Goal: Transaction & Acquisition: Purchase product/service

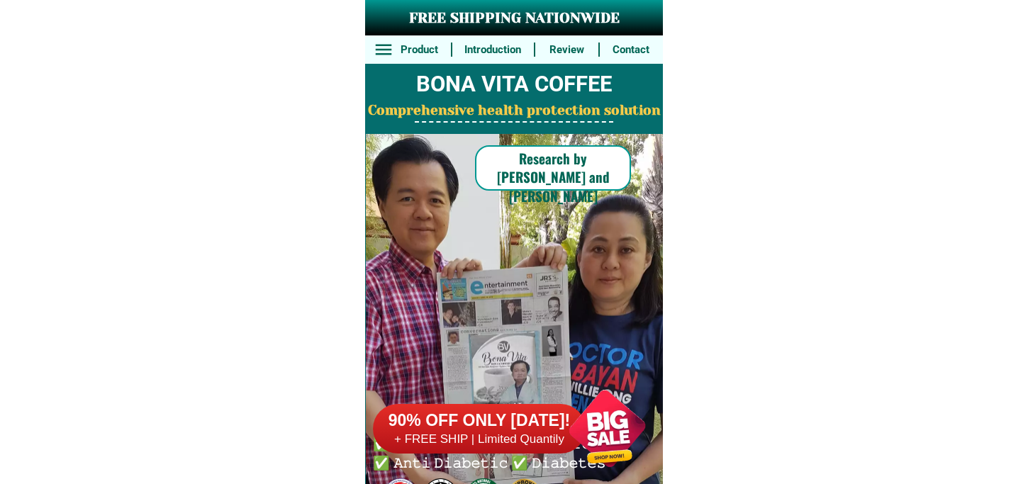
click at [593, 421] on div at bounding box center [606, 428] width 111 height 111
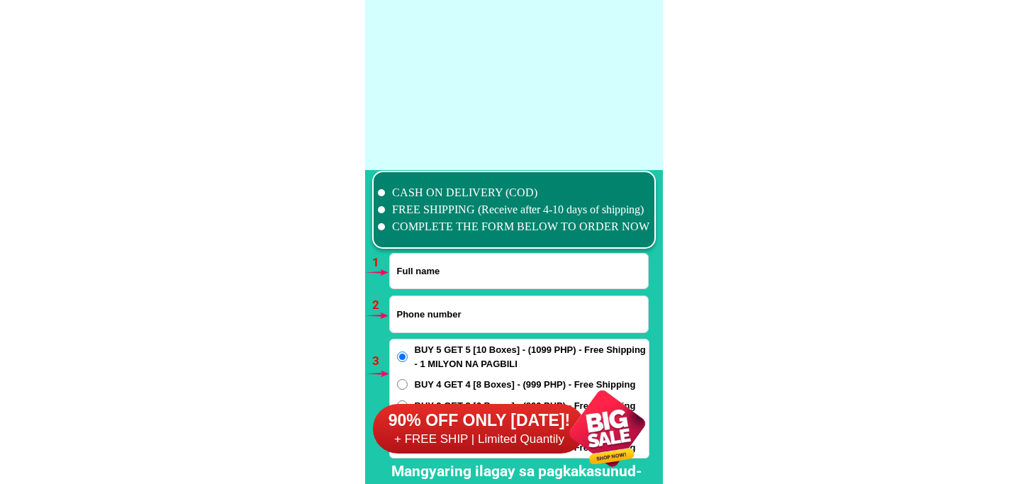
scroll to position [10422, 0]
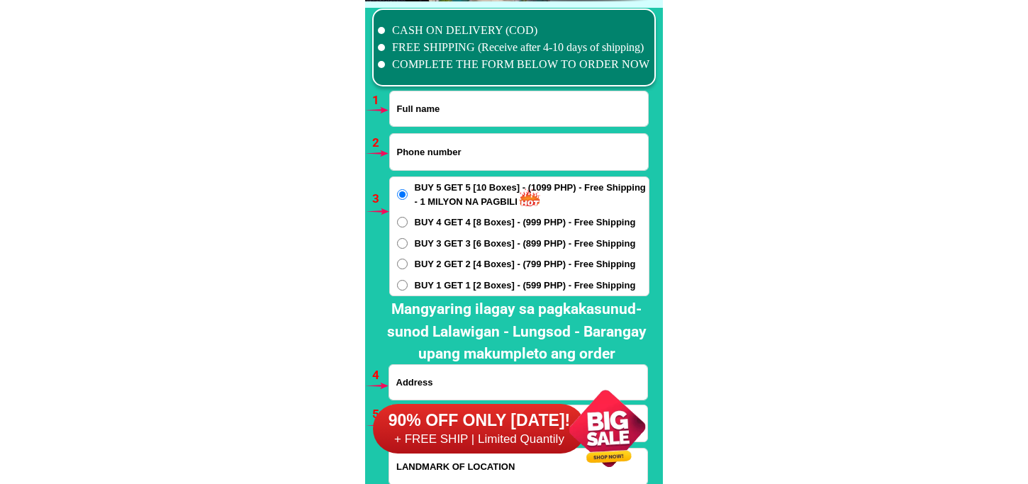
click at [424, 109] on input "Input full_name" at bounding box center [519, 108] width 258 height 35
paste input "[PERSON_NAME]"
type input "[PERSON_NAME]"
click at [456, 154] on input "Input phone_number" at bounding box center [519, 152] width 258 height 36
paste input "09318703187"
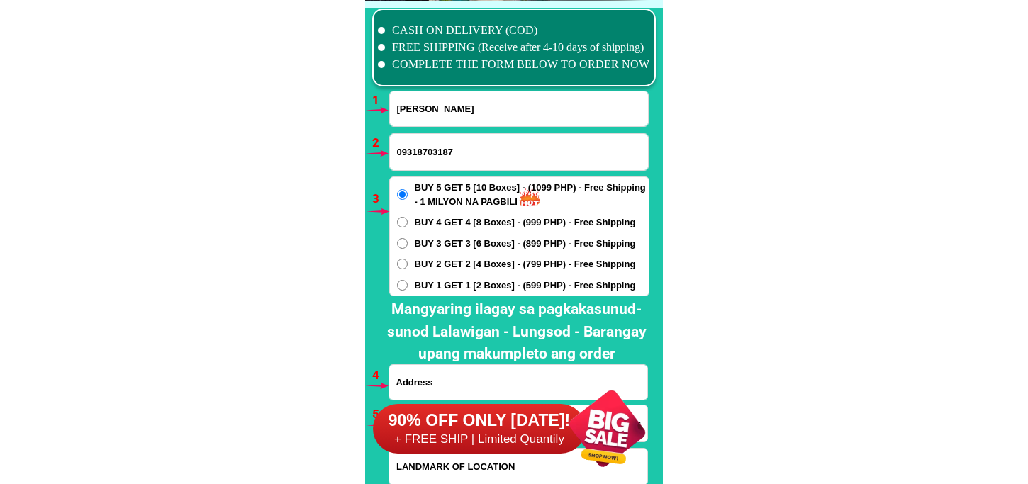
type input "09318703187"
click at [461, 225] on span "BUY 4 GET 4 [8 Boxes] - (999 PHP) - Free Shipping" at bounding box center [525, 222] width 221 height 14
click at [408, 225] on input "BUY 4 GET 4 [8 Boxes] - (999 PHP) - Free Shipping" at bounding box center [402, 222] width 11 height 11
radio input "true"
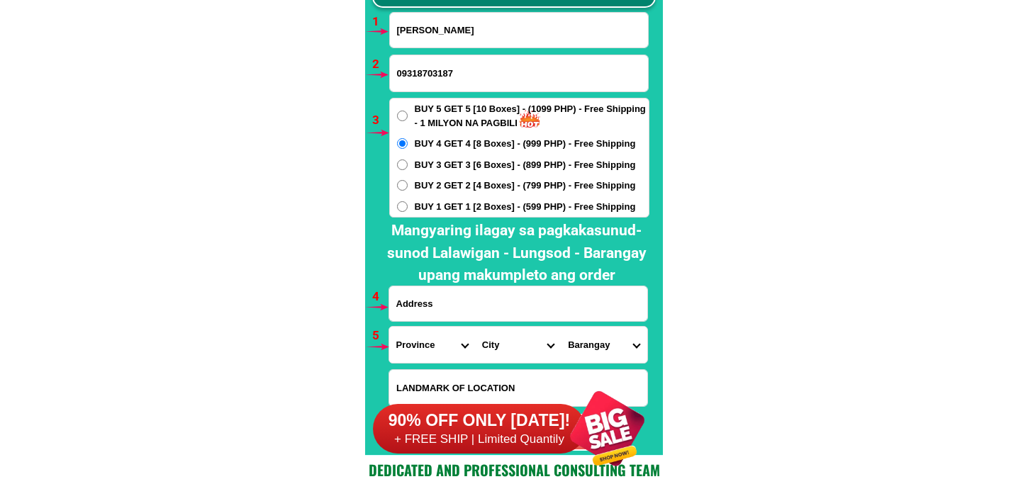
click at [463, 293] on input "Input address" at bounding box center [518, 303] width 258 height 35
paste input "is 002 St. [PERSON_NAME] Ramavolle dubd. [GEOGRAPHIC_DATA][PERSON_NAME], [GEOGR…"
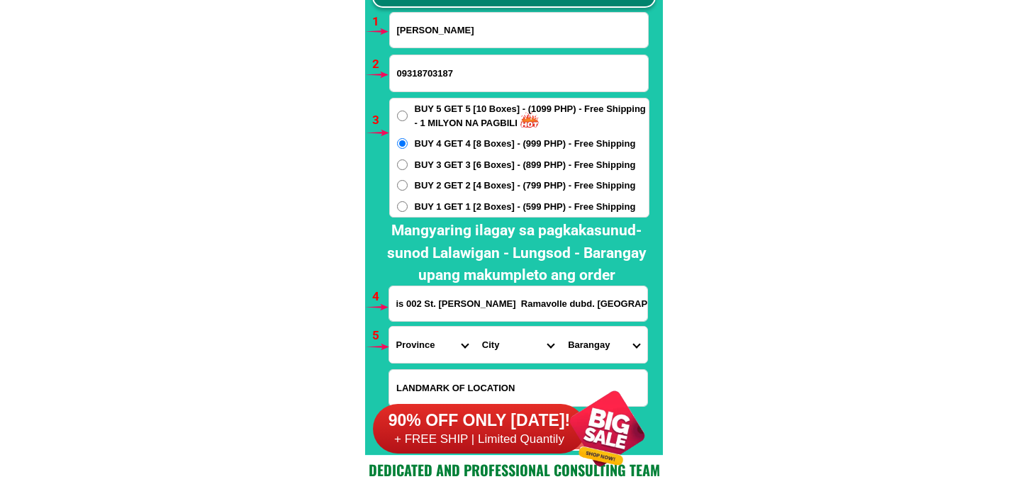
scroll to position [0, 183]
type input "is 002 St. [PERSON_NAME] Ramavolle dubd. [GEOGRAPHIC_DATA][PERSON_NAME], [GEOGR…"
click at [437, 344] on select "Province [GEOGRAPHIC_DATA] [GEOGRAPHIC_DATA] [GEOGRAPHIC_DATA] [GEOGRAPHIC_DATA…" at bounding box center [432, 345] width 86 height 36
select select "63_993"
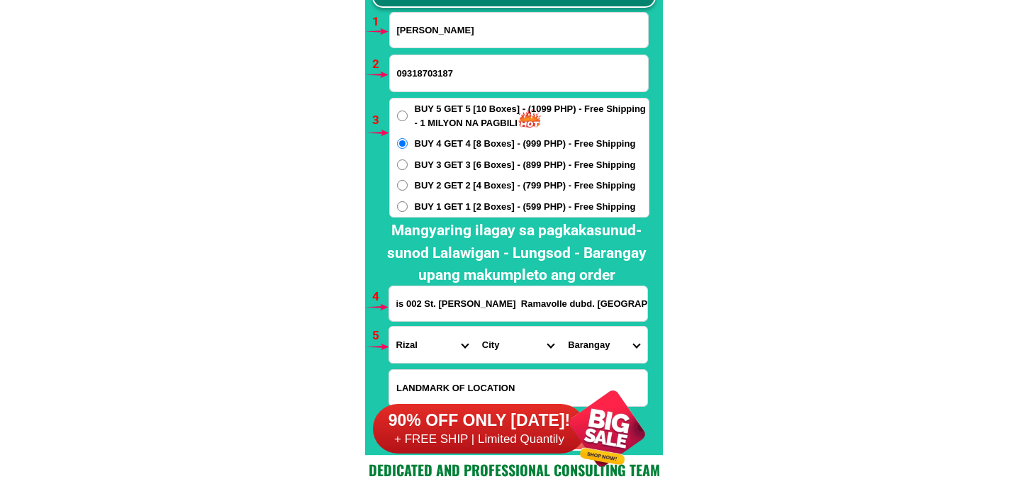
click at [389, 327] on select "Province [GEOGRAPHIC_DATA] [GEOGRAPHIC_DATA] [GEOGRAPHIC_DATA] [GEOGRAPHIC_DATA…" at bounding box center [432, 345] width 86 height 36
click at [512, 337] on select "City Angono Antipolo-city [GEOGRAPHIC_DATA] [GEOGRAPHIC_DATA] [GEOGRAPHIC_DATA]…" at bounding box center [518, 345] width 86 height 36
select select "63_9934004"
click at [475, 327] on select "City Angono Antipolo-city [GEOGRAPHIC_DATA] [GEOGRAPHIC_DATA] [GEOGRAPHIC_DATA]…" at bounding box center [518, 345] width 86 height 36
click at [586, 356] on select "[GEOGRAPHIC_DATA][PERSON_NAME] (pob.) [GEOGRAPHIC_DATA][PERSON_NAME] [GEOGRAPHI…" at bounding box center [604, 345] width 86 height 36
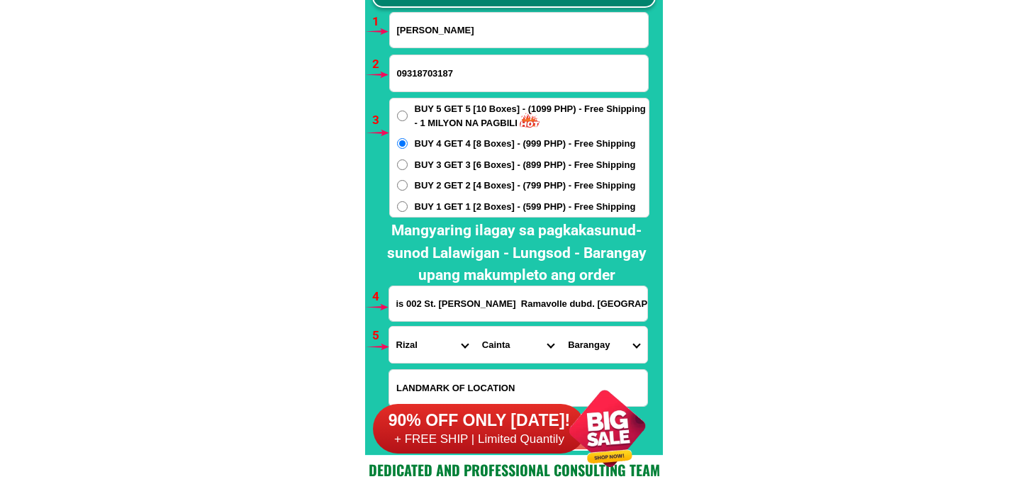
select select "63_99340045207"
click at [561, 327] on select "[GEOGRAPHIC_DATA][PERSON_NAME] (pob.) [GEOGRAPHIC_DATA][PERSON_NAME] [GEOGRAPHI…" at bounding box center [604, 345] width 86 height 36
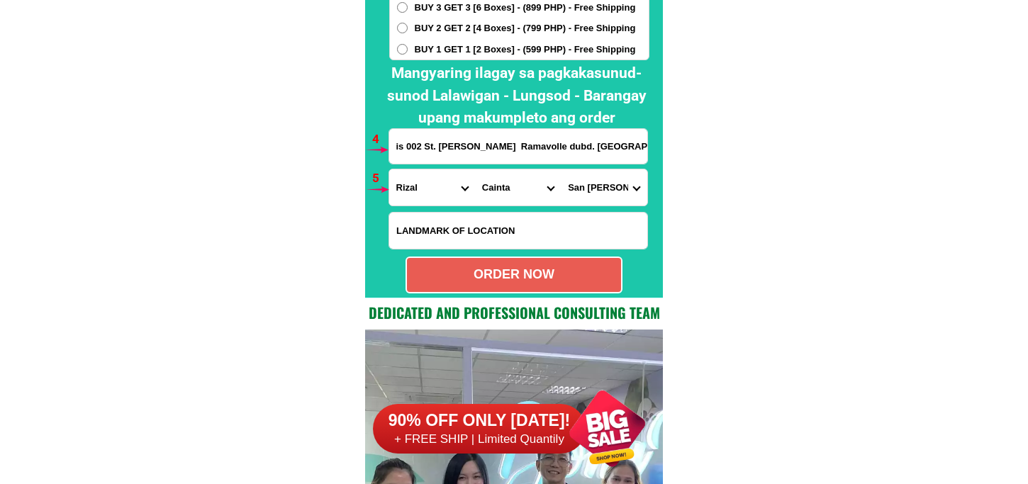
click at [476, 272] on div "ORDER NOW" at bounding box center [514, 274] width 214 height 19
type input "[PERSON_NAME]"
type input "is 002 St. [PERSON_NAME] Ramavolle dubd. [GEOGRAPHIC_DATA][PERSON_NAME], [GEOGR…"
radio input "true"
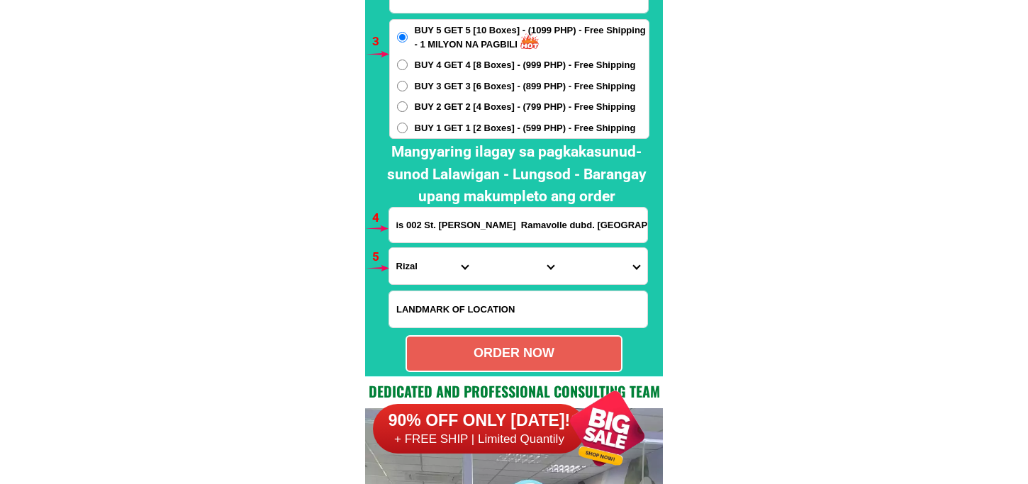
scroll to position [10501, 0]
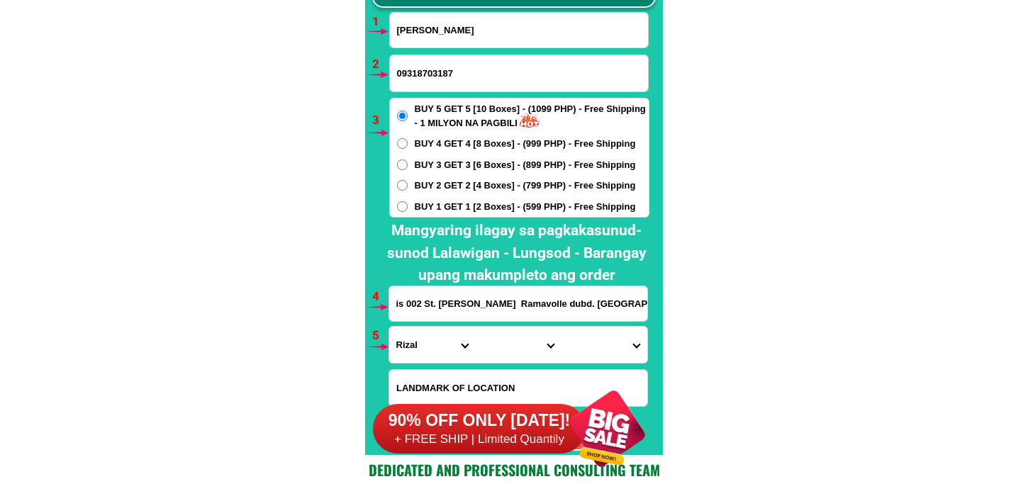
click at [451, 72] on input "09318703187" at bounding box center [519, 73] width 258 height 36
paste input "09551300027"
type input "09551300027"
drag, startPoint x: 454, startPoint y: 50, endPoint x: 454, endPoint y: 38, distance: 12.1
click at [454, 50] on form "[PERSON_NAME] 09551300027 ORDER NOW is 002 St. [PERSON_NAME] Ramavolle dubd. [G…" at bounding box center [518, 231] width 261 height 439
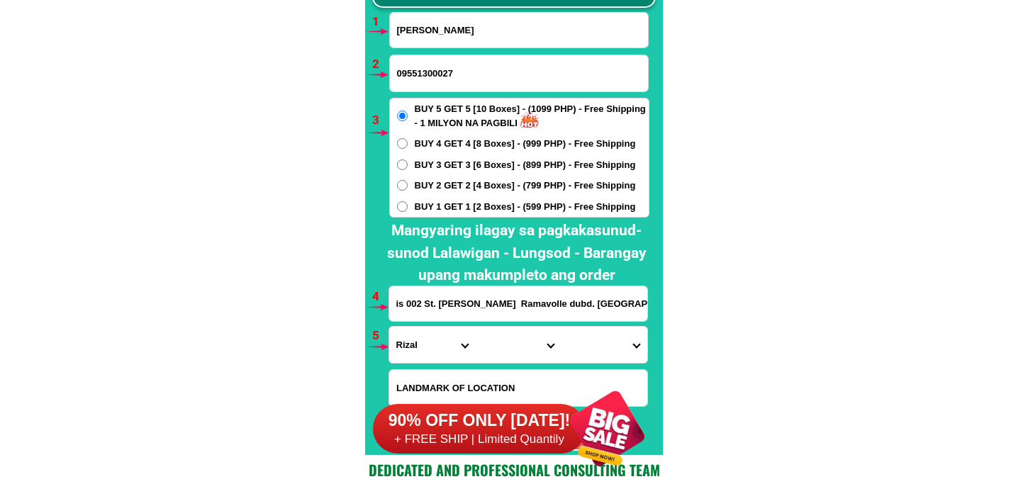
click at [450, 33] on input "[PERSON_NAME]" at bounding box center [519, 30] width 258 height 35
paste input "[PERSON_NAME]"
type input "[PERSON_NAME]"
click at [423, 214] on div "BUY 5 GET 5 [10 Boxes] - (1099 PHP) - Free Shipping - 1 MILYON NA PAGBILI BUY 4…" at bounding box center [519, 158] width 260 height 120
click at [423, 204] on span "BUY 1 GET 1 [2 Boxes] - (599 PHP) - Free Shipping" at bounding box center [525, 207] width 221 height 14
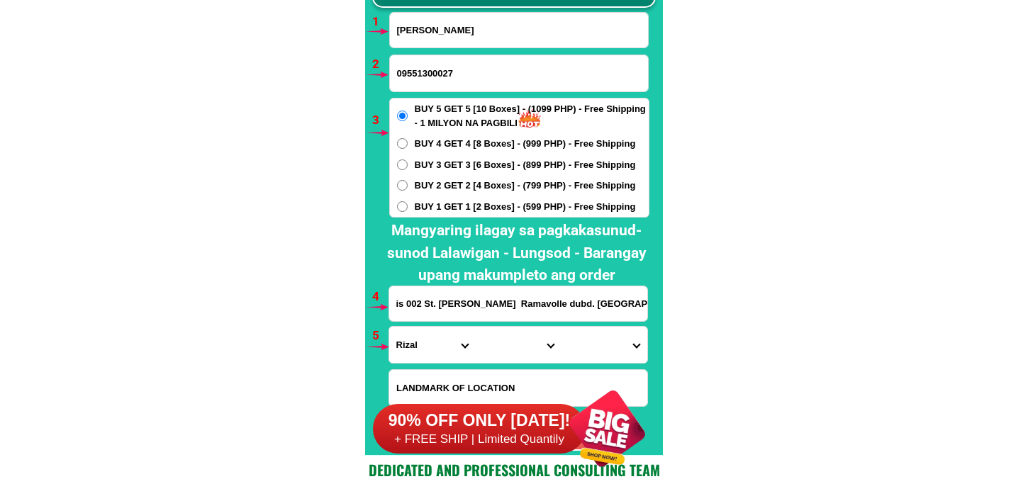
click at [408, 204] on input "BUY 1 GET 1 [2 Boxes] - (599 PHP) - Free Shipping" at bounding box center [402, 206] width 11 height 11
radio input "true"
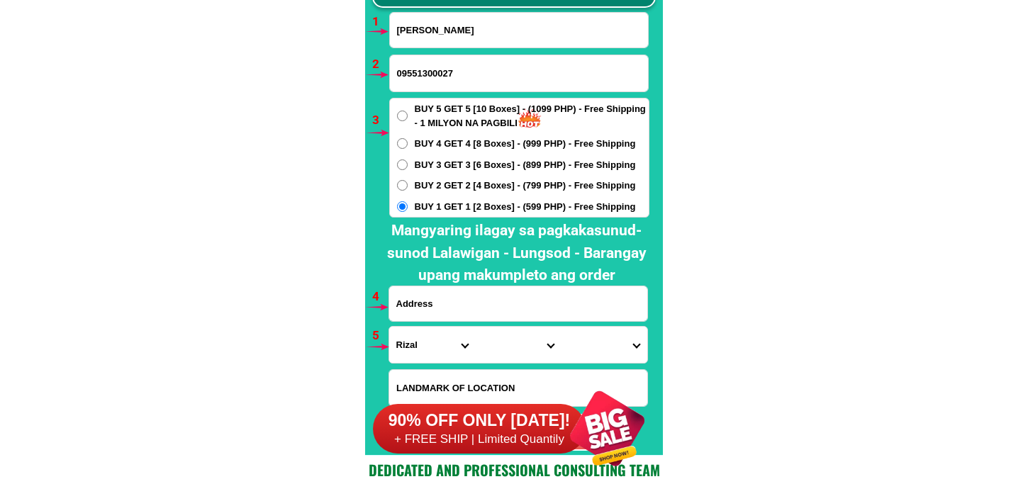
click at [488, 308] on input "Input address" at bounding box center [518, 303] width 258 height 35
paste input "979purok 6upper Ipag brgy Ipag,Mariveles Bataan"
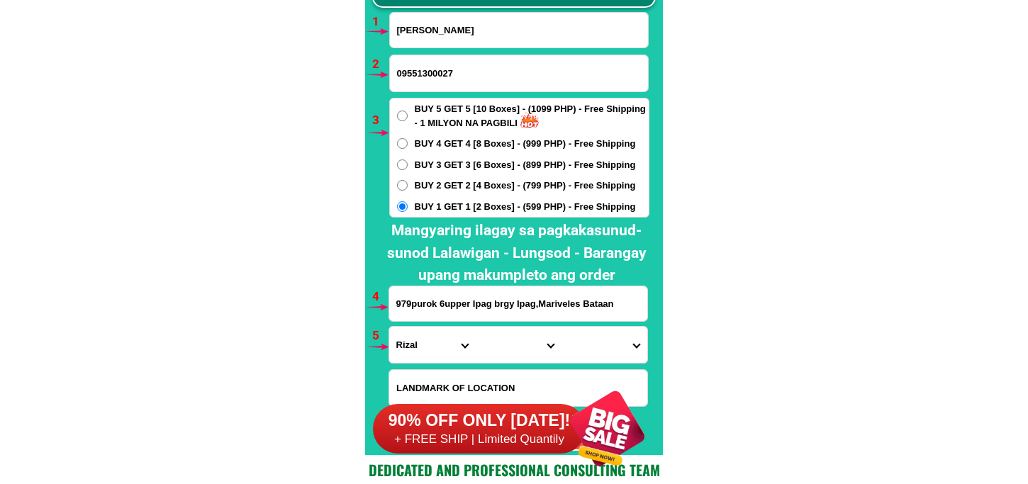
type input "979purok 6upper Ipag brgy Ipag,Mariveles Bataan"
click at [435, 335] on select "Province [GEOGRAPHIC_DATA] [GEOGRAPHIC_DATA] [GEOGRAPHIC_DATA] [GEOGRAPHIC_DATA…" at bounding box center [432, 345] width 86 height 36
select select "63_1"
click at [389, 327] on select "Province [GEOGRAPHIC_DATA] [GEOGRAPHIC_DATA] [GEOGRAPHIC_DATA] [GEOGRAPHIC_DATA…" at bounding box center [432, 345] width 86 height 36
click at [502, 343] on select "City [GEOGRAPHIC_DATA] [GEOGRAPHIC_DATA] [GEOGRAPHIC_DATA]-city [GEOGRAPHIC_DAT…" at bounding box center [518, 345] width 86 height 36
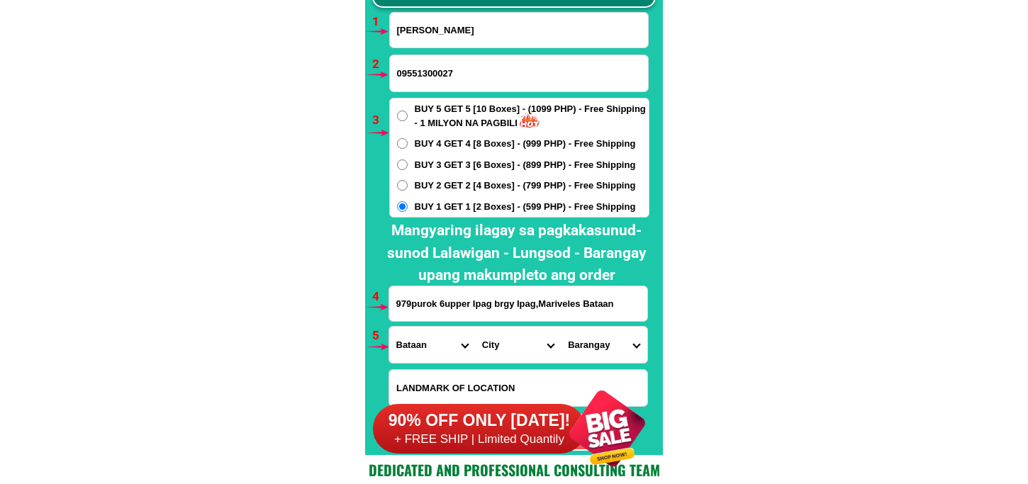
drag, startPoint x: 507, startPoint y: 356, endPoint x: 506, endPoint y: 339, distance: 17.7
click at [507, 350] on select "City [GEOGRAPHIC_DATA] [GEOGRAPHIC_DATA] [GEOGRAPHIC_DATA]-city [GEOGRAPHIC_DAT…" at bounding box center [518, 345] width 86 height 36
select select "63_13910"
click at [475, 327] on select "City [GEOGRAPHIC_DATA] [GEOGRAPHIC_DATA] [GEOGRAPHIC_DATA]-city [GEOGRAPHIC_DAT…" at bounding box center [518, 345] width 86 height 36
click at [612, 335] on select "Barangay Alas-asin Alion [PERSON_NAME] Baseco country ([GEOGRAPHIC_DATA]) [GEOG…" at bounding box center [604, 345] width 86 height 36
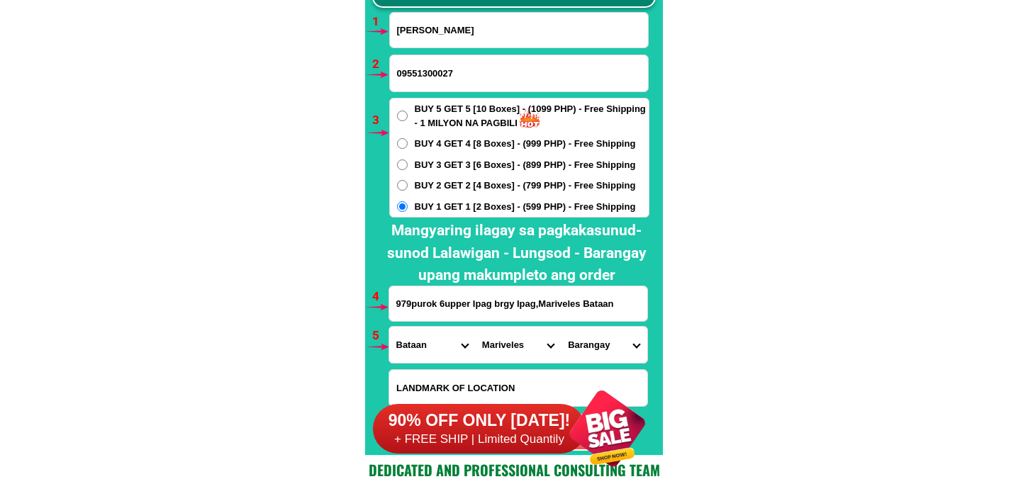
select select "63_1391082786"
click at [561, 327] on select "Barangay Alas-asin Alion [PERSON_NAME] Baseco country ([GEOGRAPHIC_DATA]) [GEOG…" at bounding box center [604, 345] width 86 height 36
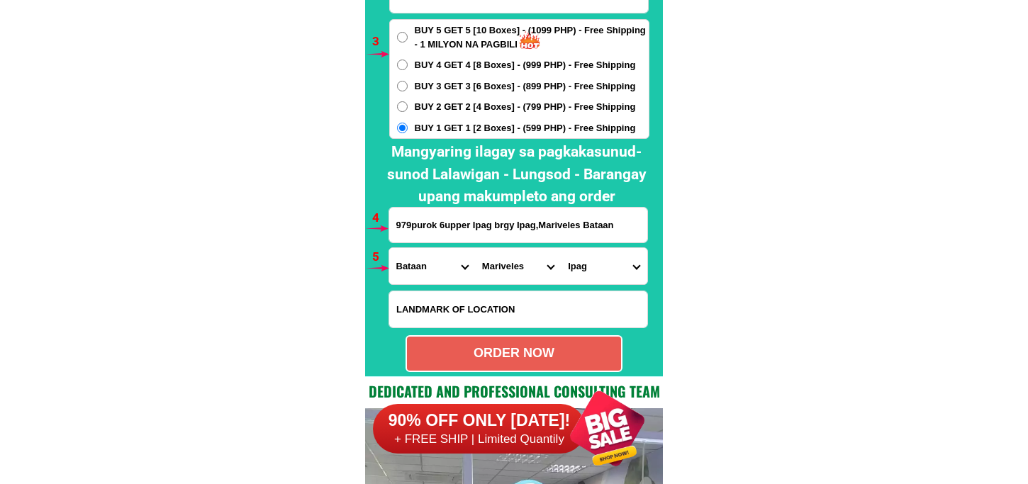
scroll to position [10658, 0]
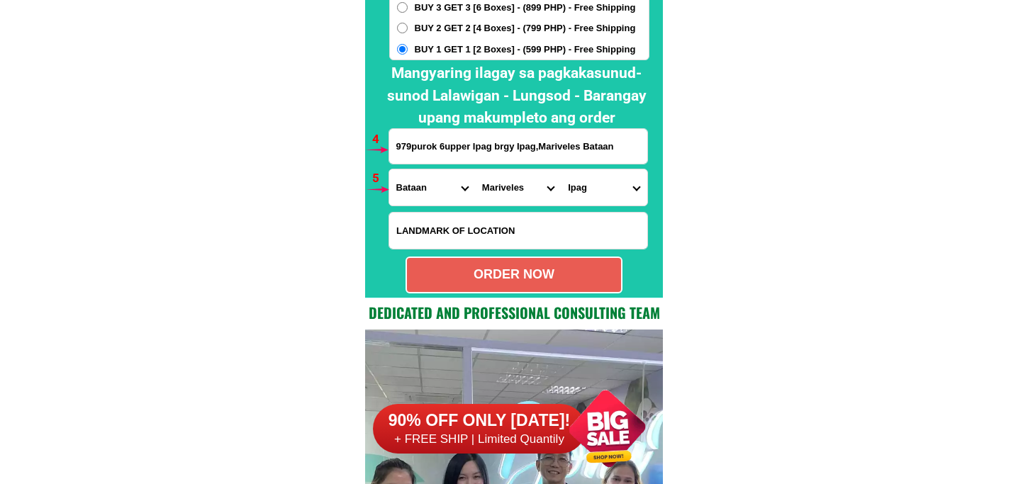
click at [546, 273] on div "ORDER NOW" at bounding box center [514, 274] width 214 height 19
radio input "true"
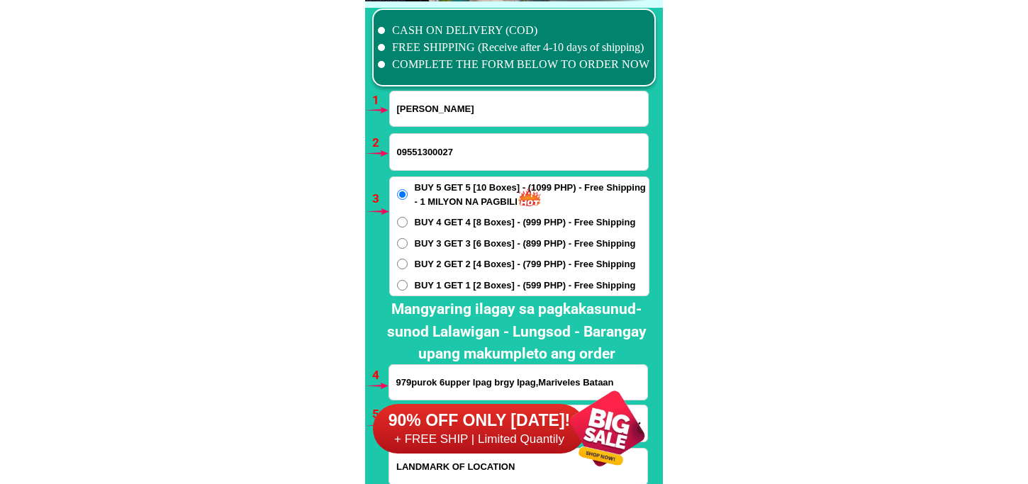
scroll to position [10343, 0]
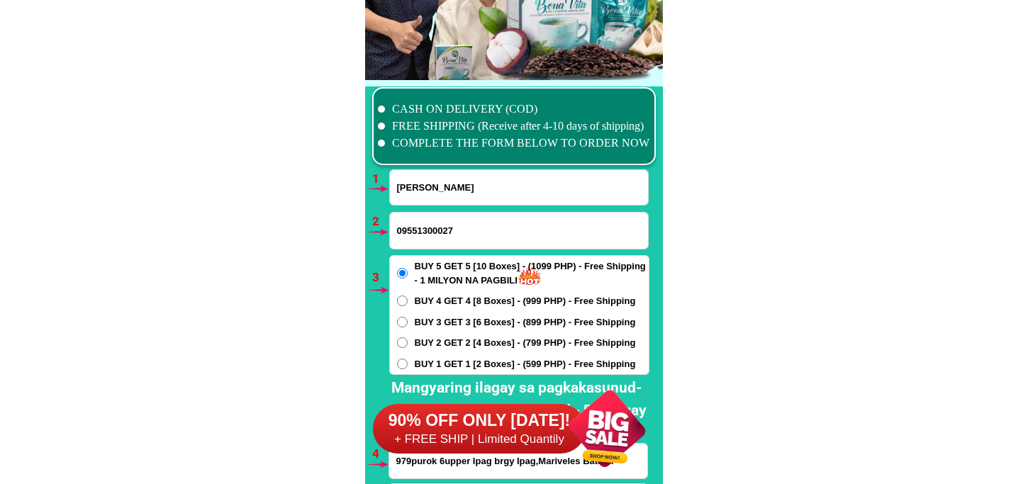
click at [437, 196] on input "[PERSON_NAME]" at bounding box center [519, 187] width 258 height 35
paste input "[PERSON_NAME]"
type input "[PERSON_NAME]"
click at [451, 230] on input "Input phone_number" at bounding box center [519, 231] width 258 height 36
paste input "09650749887"
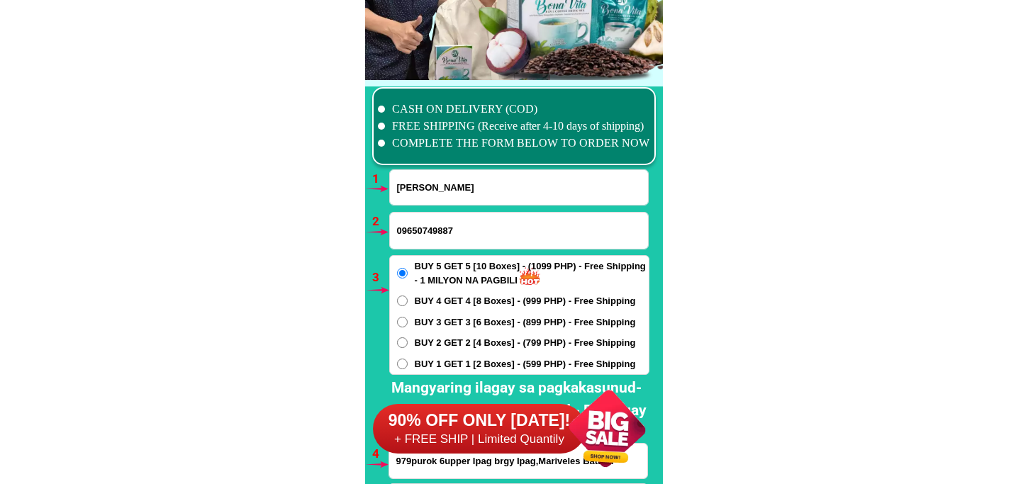
type input "09650749887"
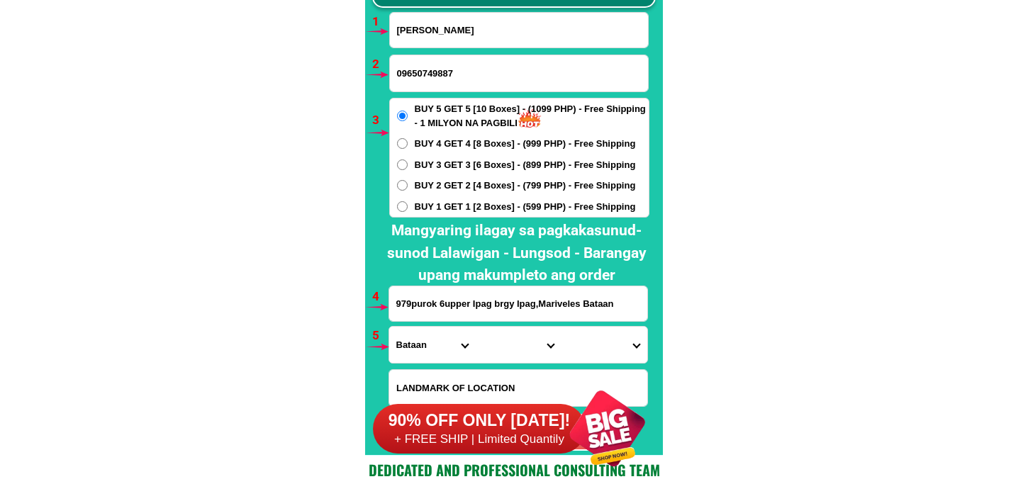
click at [465, 164] on span "BUY 3 GET 3 [6 Boxes] - (899 PHP) - Free Shipping" at bounding box center [525, 165] width 221 height 14
click at [408, 164] on input "BUY 3 GET 3 [6 Boxes] - (899 PHP) - Free Shipping" at bounding box center [402, 164] width 11 height 11
radio input "true"
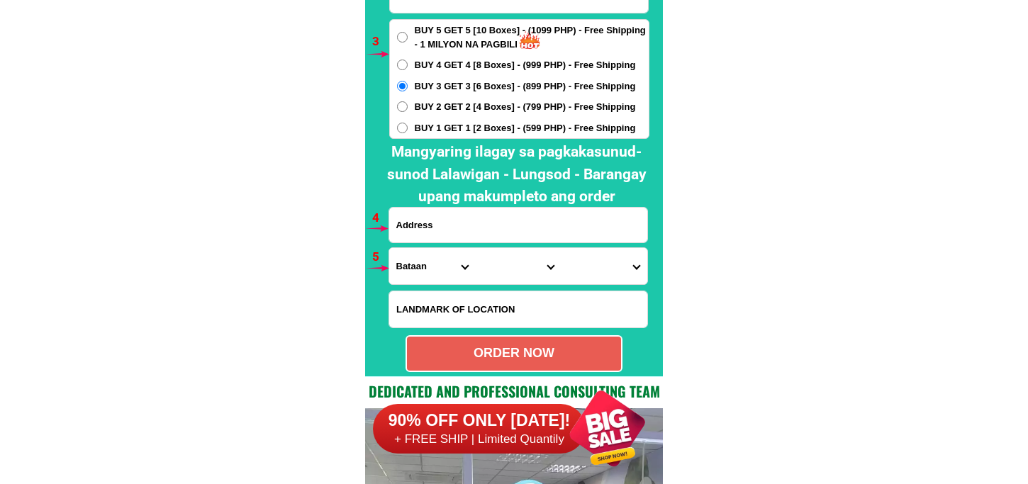
click at [440, 235] on input "Input address" at bounding box center [518, 225] width 258 height 35
paste input "[PERSON_NAME] Canduman housing sunflower#1 [GEOGRAPHIC_DATA]"
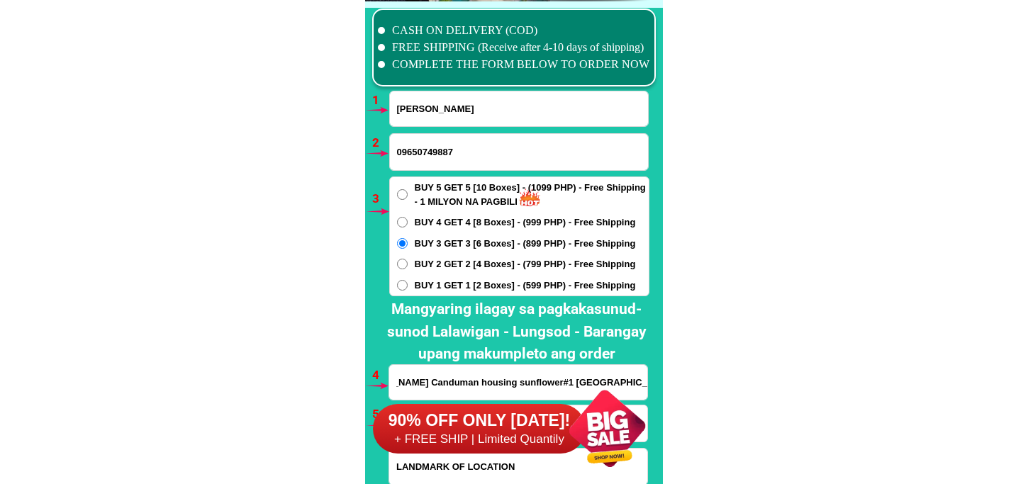
type input "[PERSON_NAME] Canduman housing sunflower#1 [GEOGRAPHIC_DATA]"
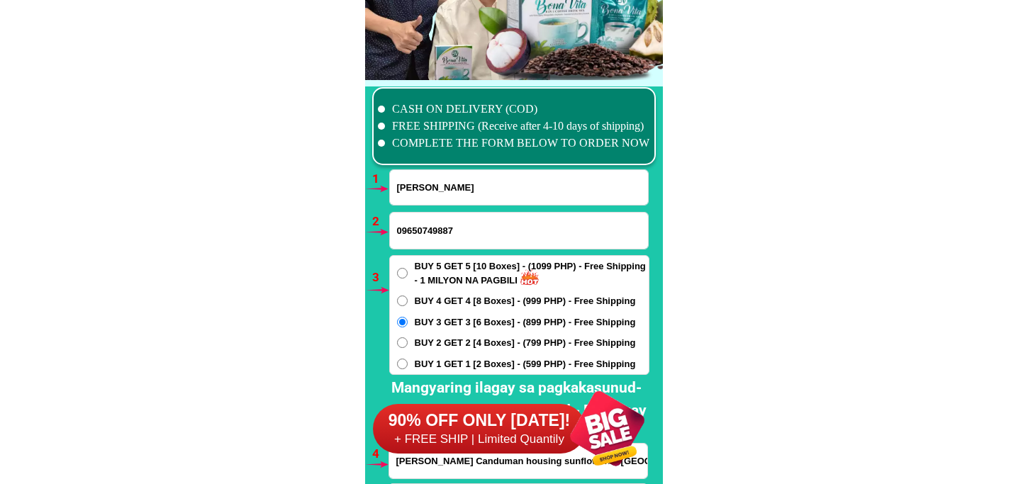
scroll to position [10501, 0]
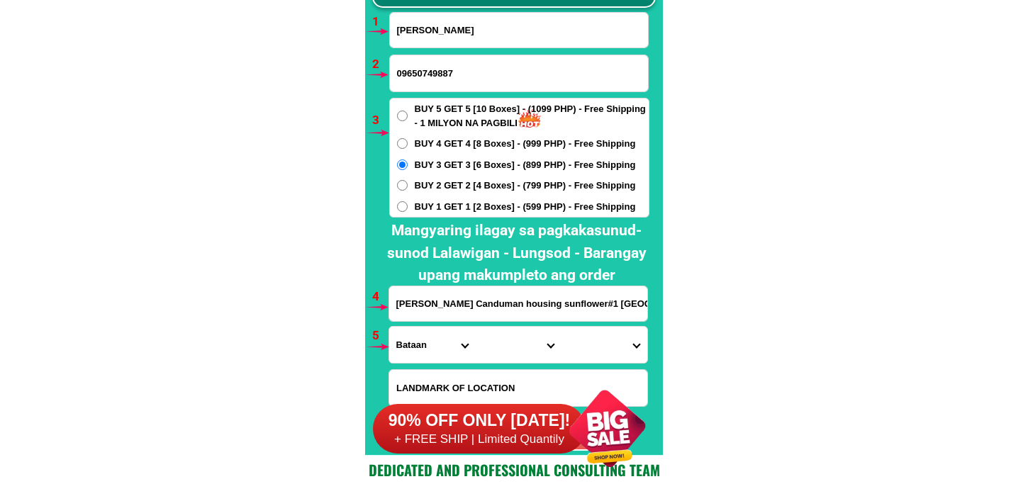
drag, startPoint x: 427, startPoint y: 342, endPoint x: 427, endPoint y: 332, distance: 9.9
click at [427, 342] on select "Province [GEOGRAPHIC_DATA] [GEOGRAPHIC_DATA] [GEOGRAPHIC_DATA] [GEOGRAPHIC_DATA…" at bounding box center [432, 345] width 86 height 36
select select "63_8"
click at [389, 327] on select "Province [GEOGRAPHIC_DATA] [GEOGRAPHIC_DATA] [GEOGRAPHIC_DATA] [GEOGRAPHIC_DATA…" at bounding box center [432, 345] width 86 height 36
click at [491, 358] on select "City Alcoy [GEOGRAPHIC_DATA] [GEOGRAPHIC_DATA] [GEOGRAPHIC_DATA] [GEOGRAPHIC_DA…" at bounding box center [518, 345] width 86 height 36
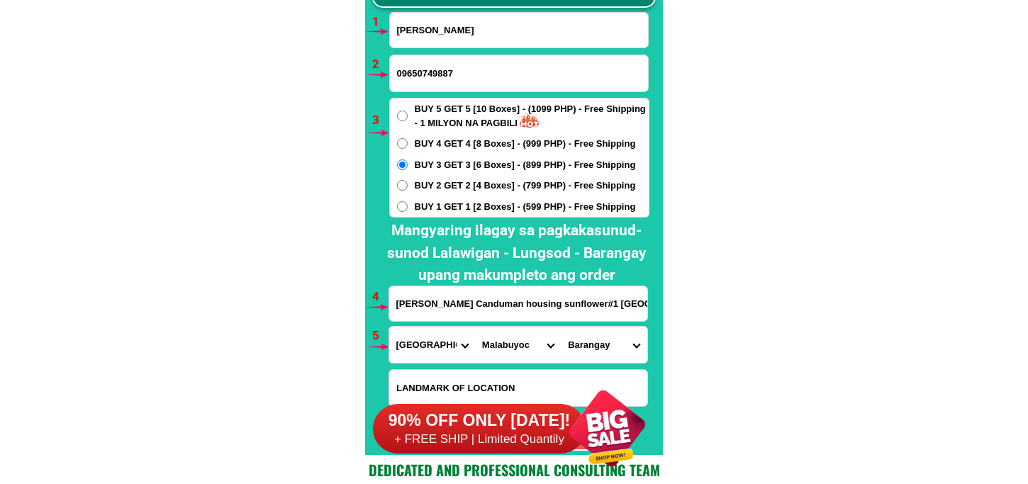
click at [475, 327] on select "City Alcoy [GEOGRAPHIC_DATA] [GEOGRAPHIC_DATA] [GEOGRAPHIC_DATA] [GEOGRAPHIC_DA…" at bounding box center [518, 345] width 86 height 36
click at [516, 343] on select "City Alcoy [GEOGRAPHIC_DATA] [GEOGRAPHIC_DATA] [GEOGRAPHIC_DATA] [GEOGRAPHIC_DA…" at bounding box center [518, 345] width 86 height 36
click at [499, 356] on select "City Alcoy [GEOGRAPHIC_DATA] [GEOGRAPHIC_DATA] [GEOGRAPHIC_DATA] [GEOGRAPHIC_DA…" at bounding box center [518, 345] width 86 height 36
select select "63_83413"
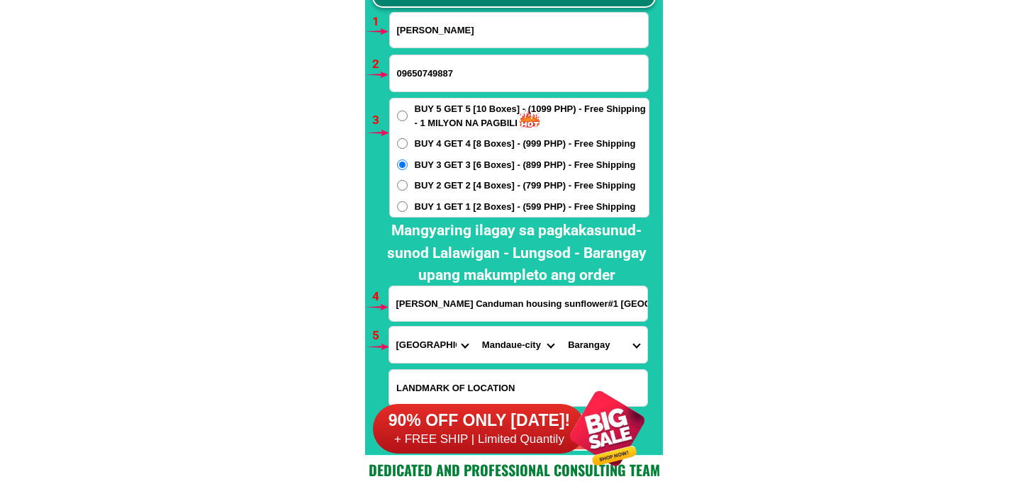
click at [475, 327] on select "City Alcoy [GEOGRAPHIC_DATA] [GEOGRAPHIC_DATA] [GEOGRAPHIC_DATA] [GEOGRAPHIC_DA…" at bounding box center [518, 345] width 86 height 36
click at [588, 340] on select "Barangay Alang-alang Bakilid Banilad [PERSON_NAME] Cabancalan Cambaro Canduman …" at bounding box center [604, 345] width 86 height 36
select select "63_834139041"
click at [561, 327] on select "Barangay Alang-alang Bakilid Banilad [PERSON_NAME] Cabancalan Cambaro Canduman …" at bounding box center [604, 345] width 86 height 36
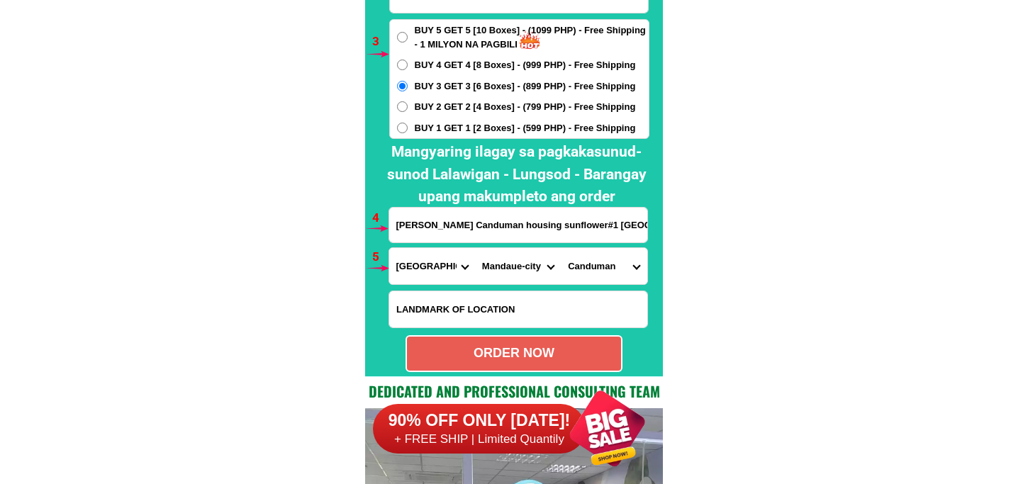
click at [532, 369] on div "ORDER NOW" at bounding box center [513, 353] width 217 height 37
type input "[PERSON_NAME] Canduman housing sunflower#1 [GEOGRAPHIC_DATA]"
radio input "true"
